Goal: Information Seeking & Learning: Learn about a topic

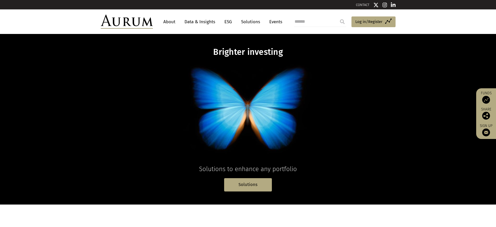
drag, startPoint x: 215, startPoint y: 21, endPoint x: 210, endPoint y: 21, distance: 5.0
click at [215, 21] on link "Data & Insights" at bounding box center [200, 22] width 36 height 10
click at [210, 21] on link "Data & Insights" at bounding box center [200, 22] width 36 height 10
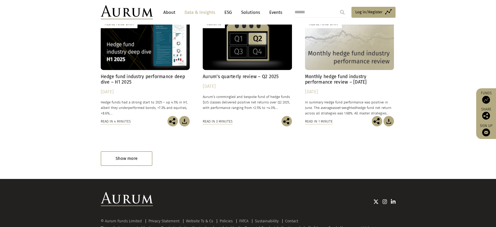
scroll to position [288, 0]
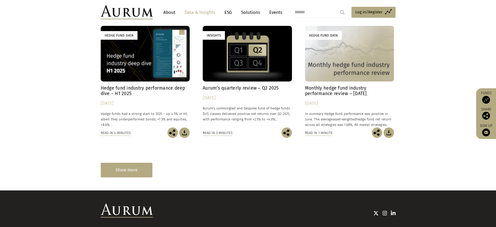
click at [139, 169] on div "Show more" at bounding box center [127, 169] width 52 height 14
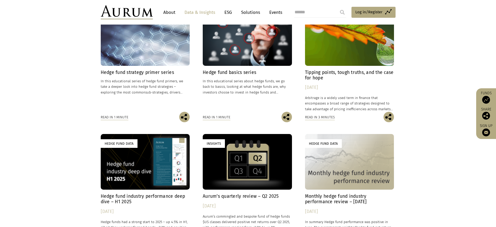
scroll to position [191, 0]
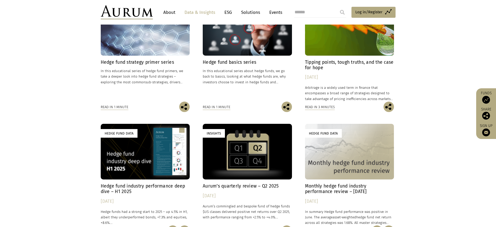
click at [146, 188] on h4 "Hedge fund industry performance deep dive – H1 2025" at bounding box center [145, 188] width 89 height 11
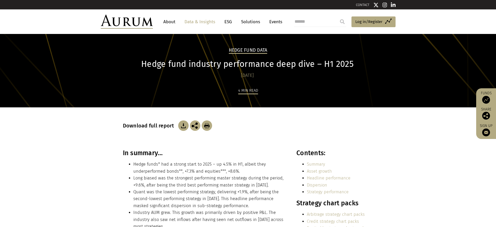
drag, startPoint x: 140, startPoint y: 70, endPoint x: 399, endPoint y: 69, distance: 259.4
click at [399, 69] on div "Hedge Fund Data Hedge fund industry performance deep dive – H1 2025 [DATE] 4 mi…" at bounding box center [248, 70] width 496 height 73
click at [368, 68] on h1 "Hedge fund industry performance deep dive – H1 2025" at bounding box center [247, 64] width 249 height 10
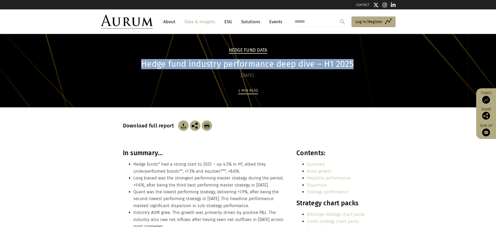
drag, startPoint x: 270, startPoint y: 64, endPoint x: 69, endPoint y: 66, distance: 201.3
click at [69, 66] on div "Hedge Fund Data Hedge fund industry performance deep dive – H1 2025 [DATE] 4 mi…" at bounding box center [248, 70] width 496 height 73
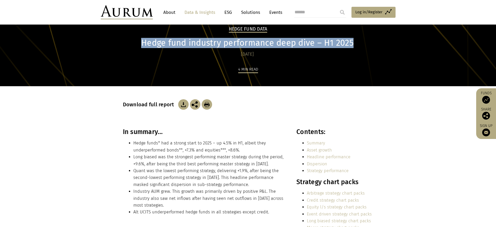
scroll to position [33, 0]
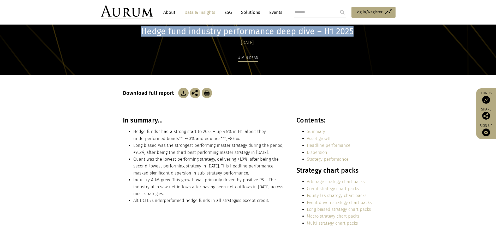
click at [183, 90] on img at bounding box center [183, 93] width 10 height 10
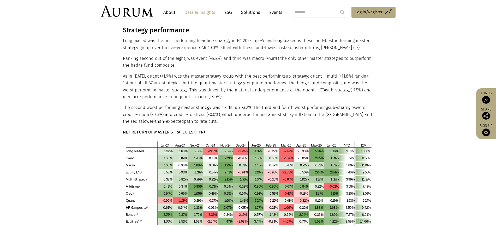
scroll to position [1010, 0]
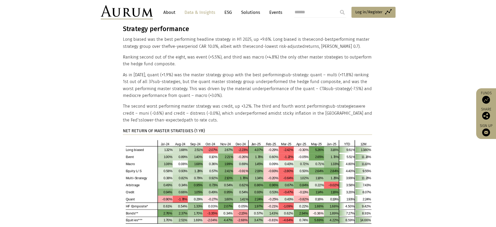
click at [241, 147] on img at bounding box center [247, 185] width 249 height 94
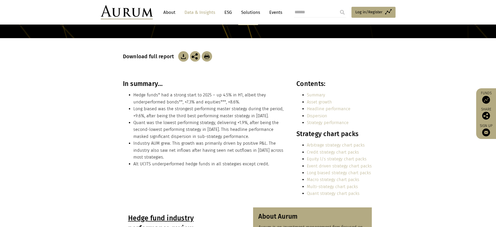
scroll to position [65, 0]
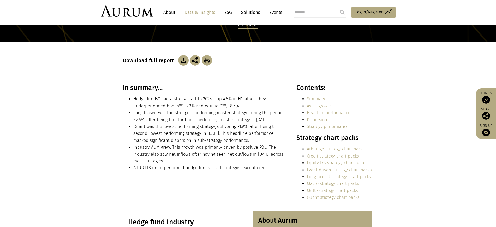
click at [182, 57] on img at bounding box center [183, 60] width 10 height 10
